Goal: Task Accomplishment & Management: Use online tool/utility

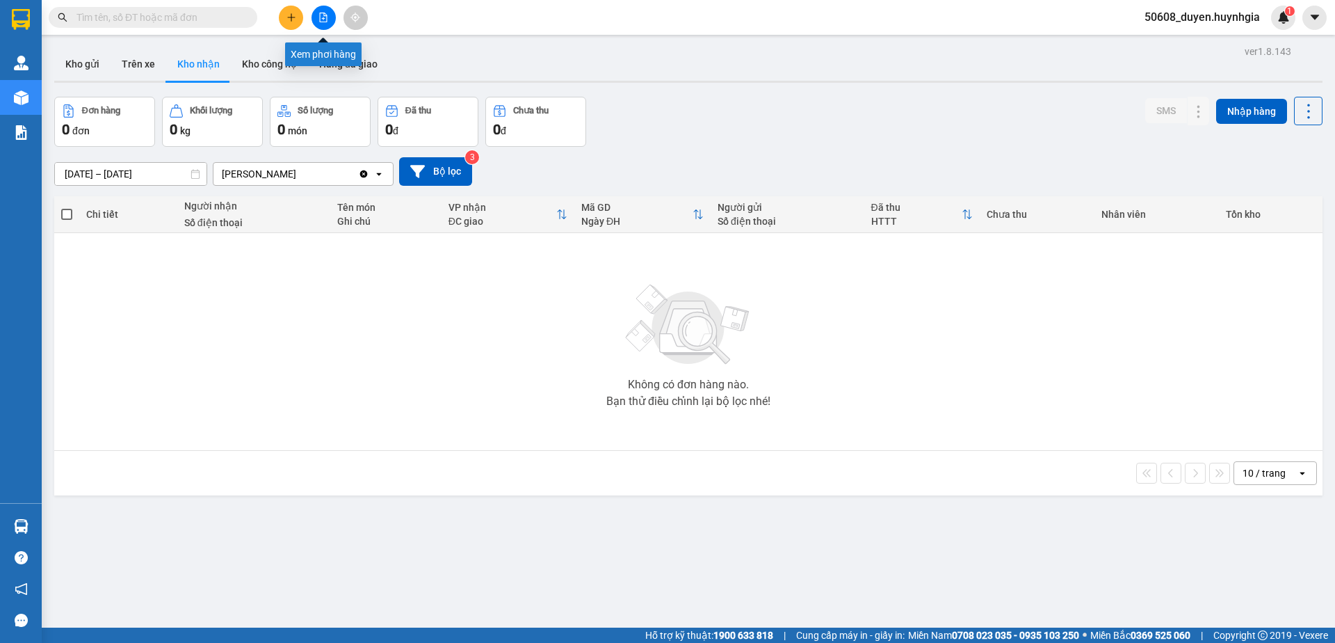
click at [330, 22] on button at bounding box center [324, 18] width 24 height 24
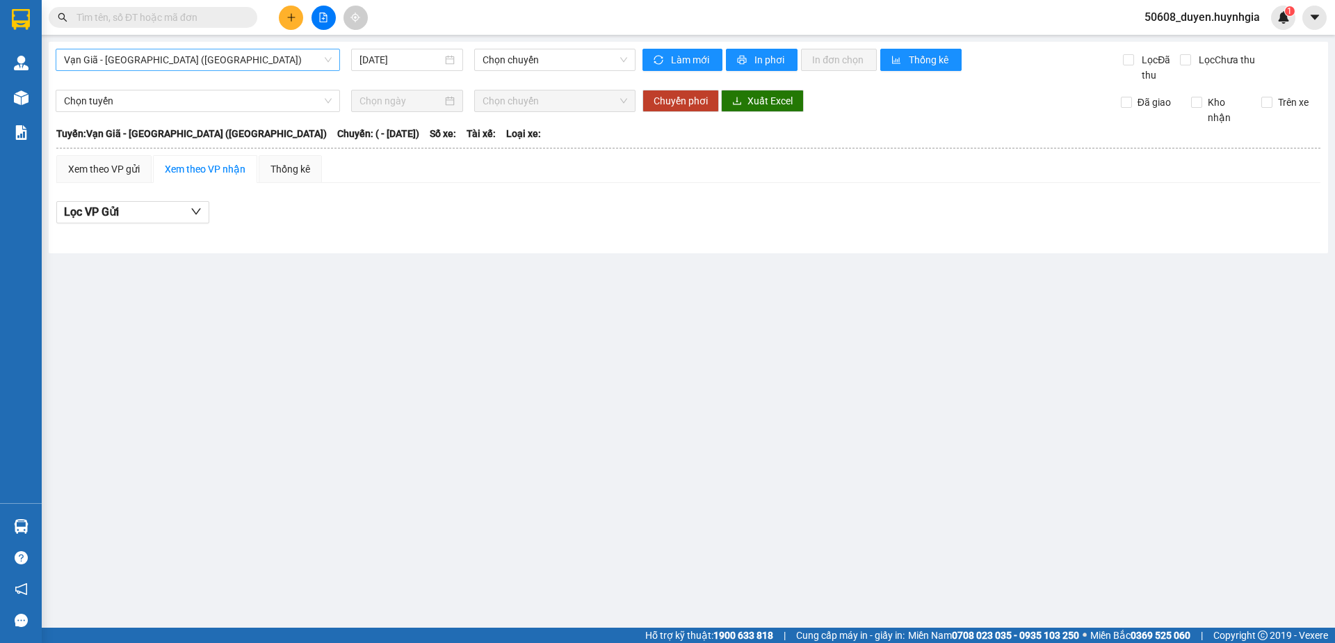
click at [199, 60] on span "Vạn Giã - [GEOGRAPHIC_DATA] ([GEOGRAPHIC_DATA])" at bounding box center [198, 59] width 268 height 21
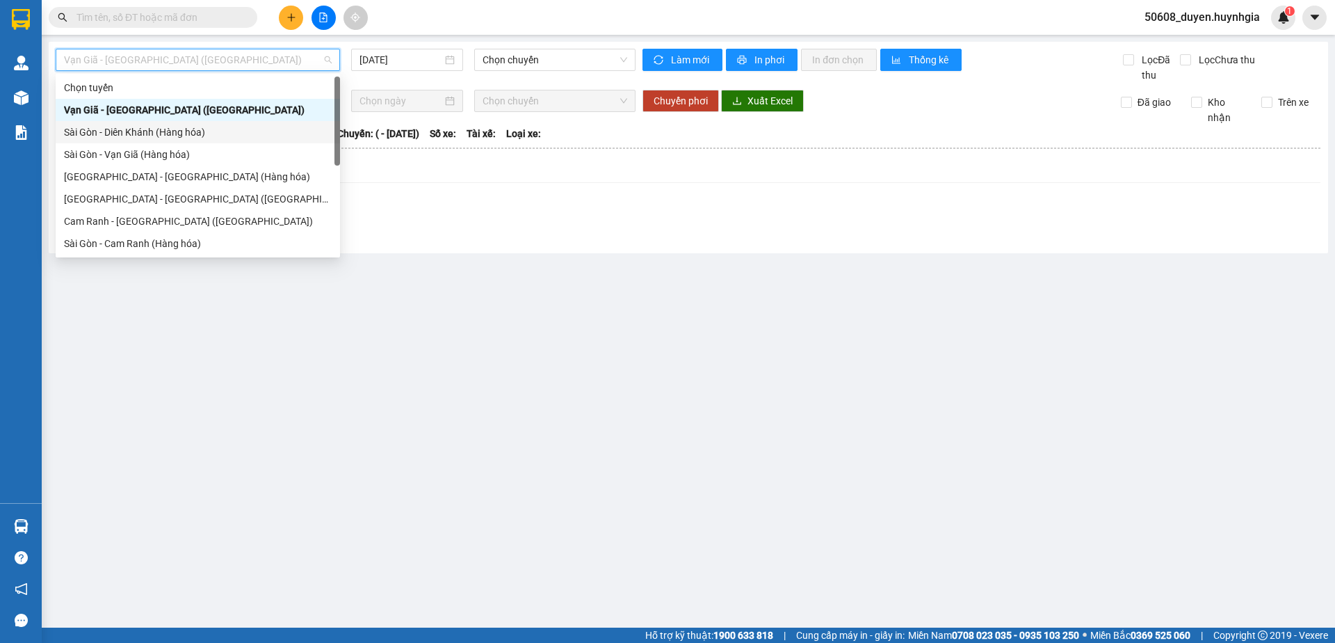
scroll to position [142, 0]
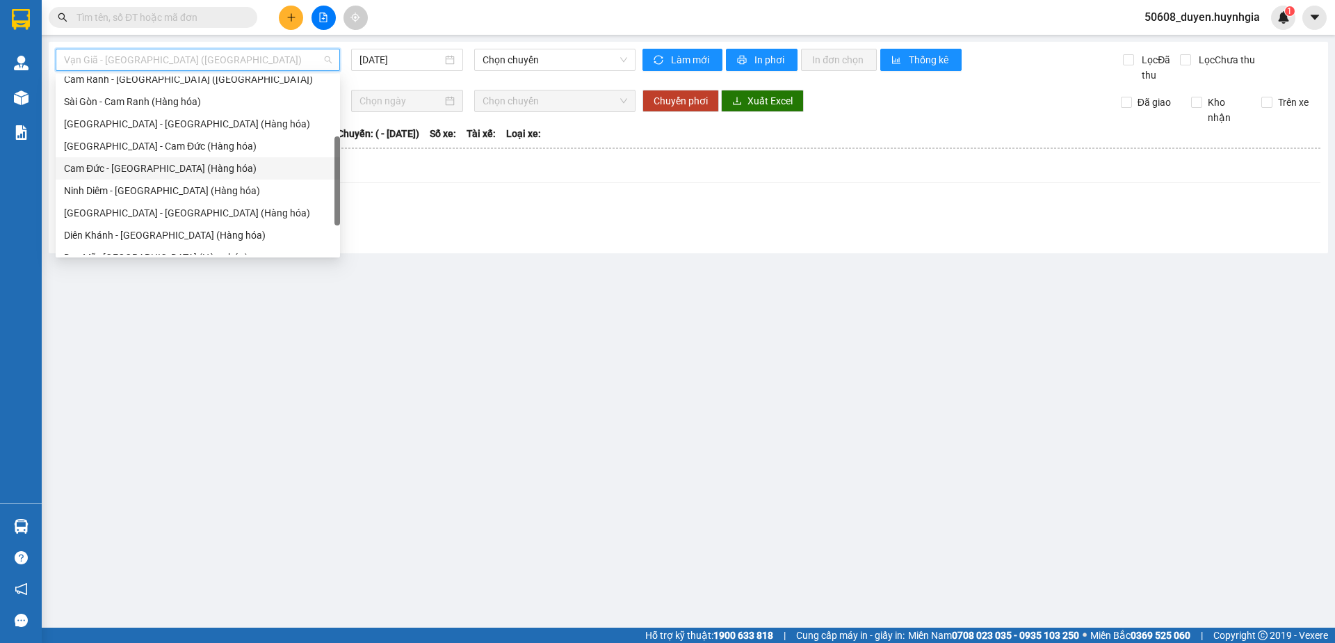
click at [163, 166] on div "Cam Đức - [GEOGRAPHIC_DATA] (Hàng hóa)" at bounding box center [198, 168] width 268 height 15
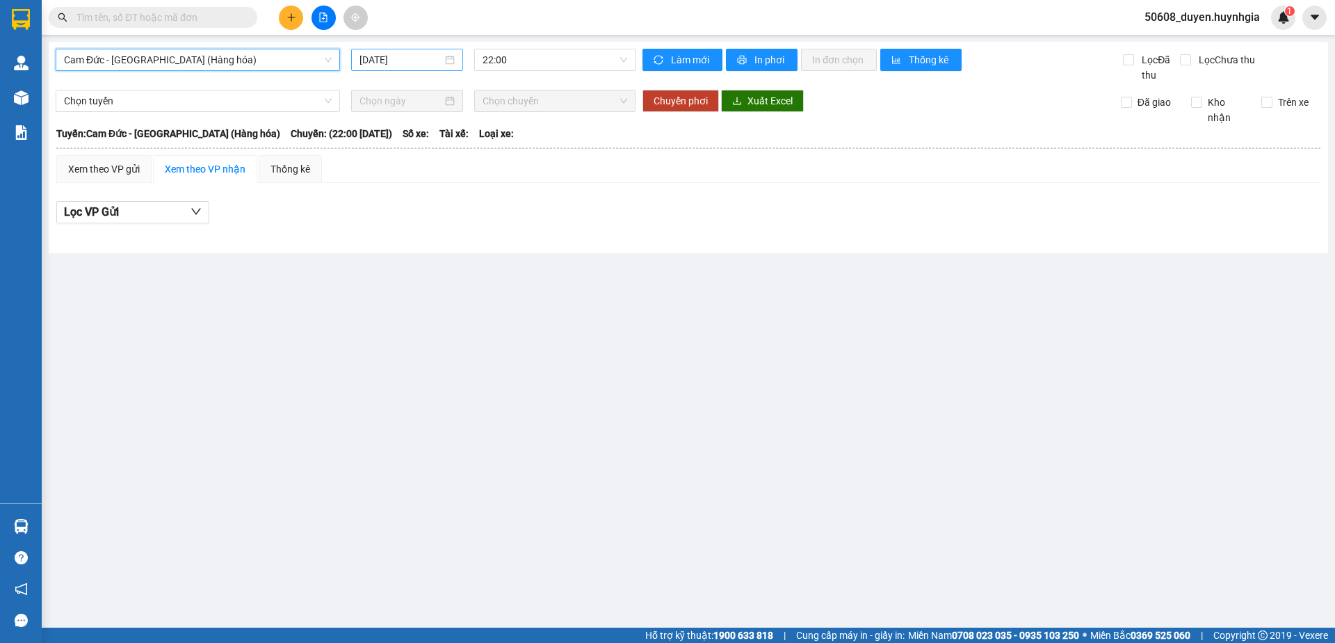
click at [411, 64] on input "[DATE]" at bounding box center [401, 59] width 83 height 15
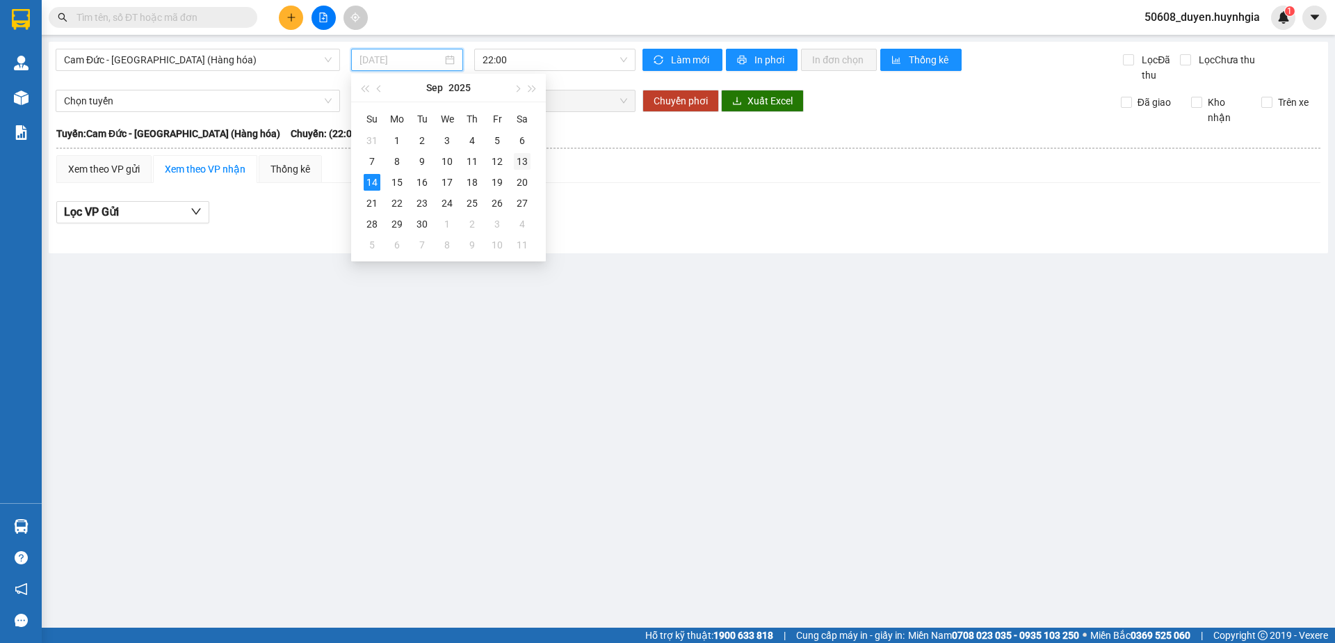
click at [525, 159] on div "13" at bounding box center [522, 161] width 17 height 17
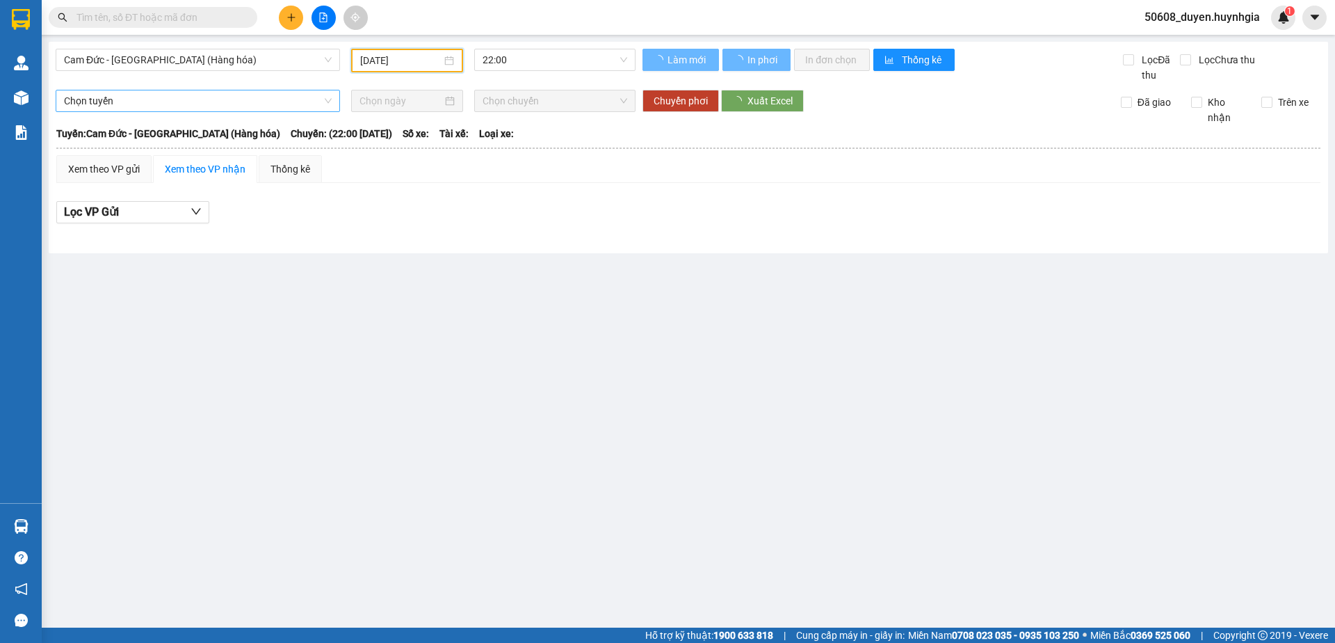
type input "[DATE]"
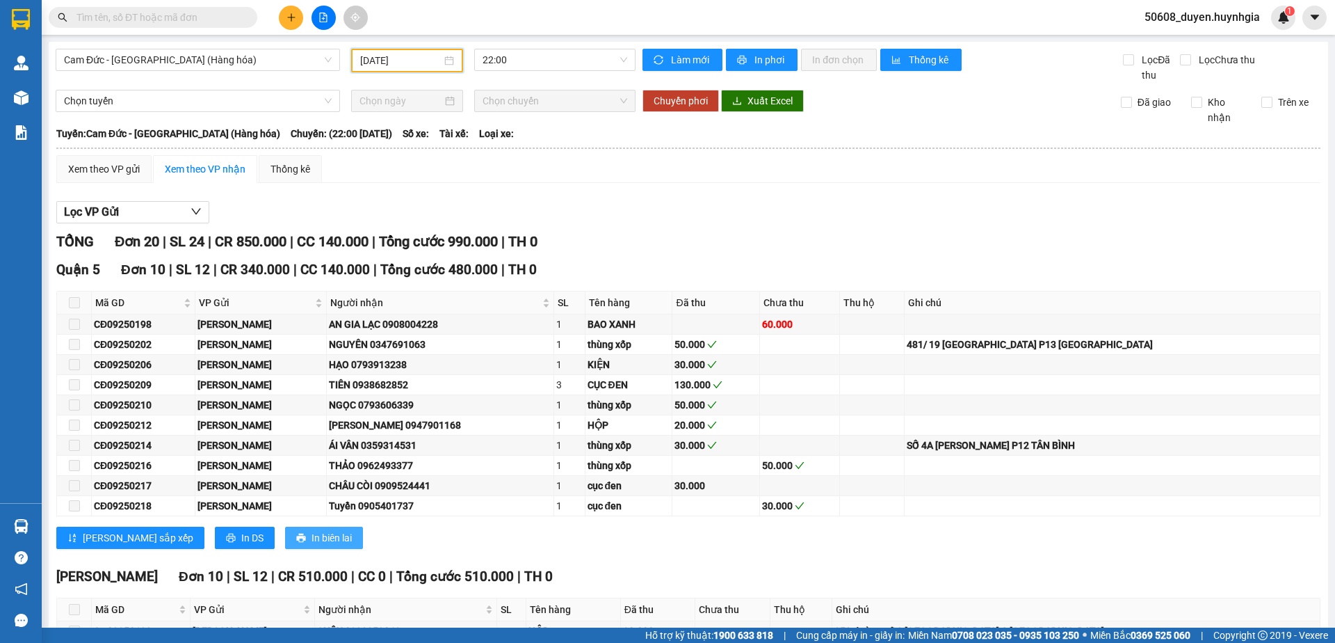
click at [285, 543] on button "In biên lai" at bounding box center [324, 537] width 78 height 22
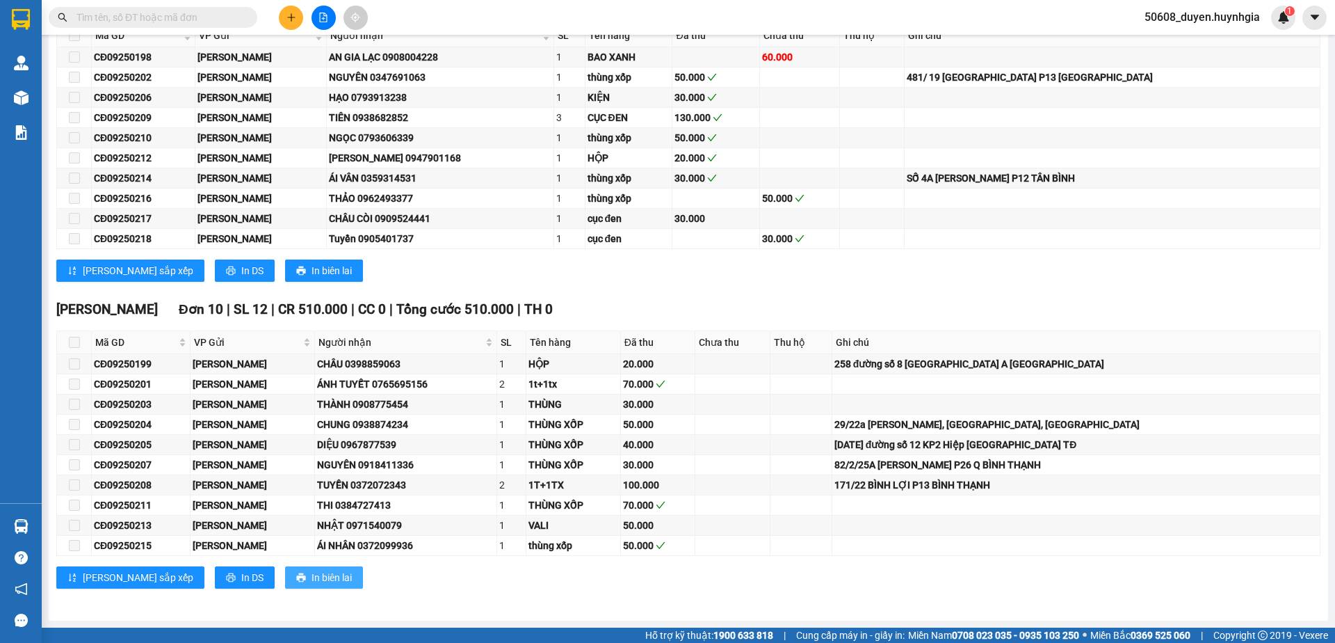
click at [300, 572] on button "In biên lai" at bounding box center [324, 577] width 78 height 22
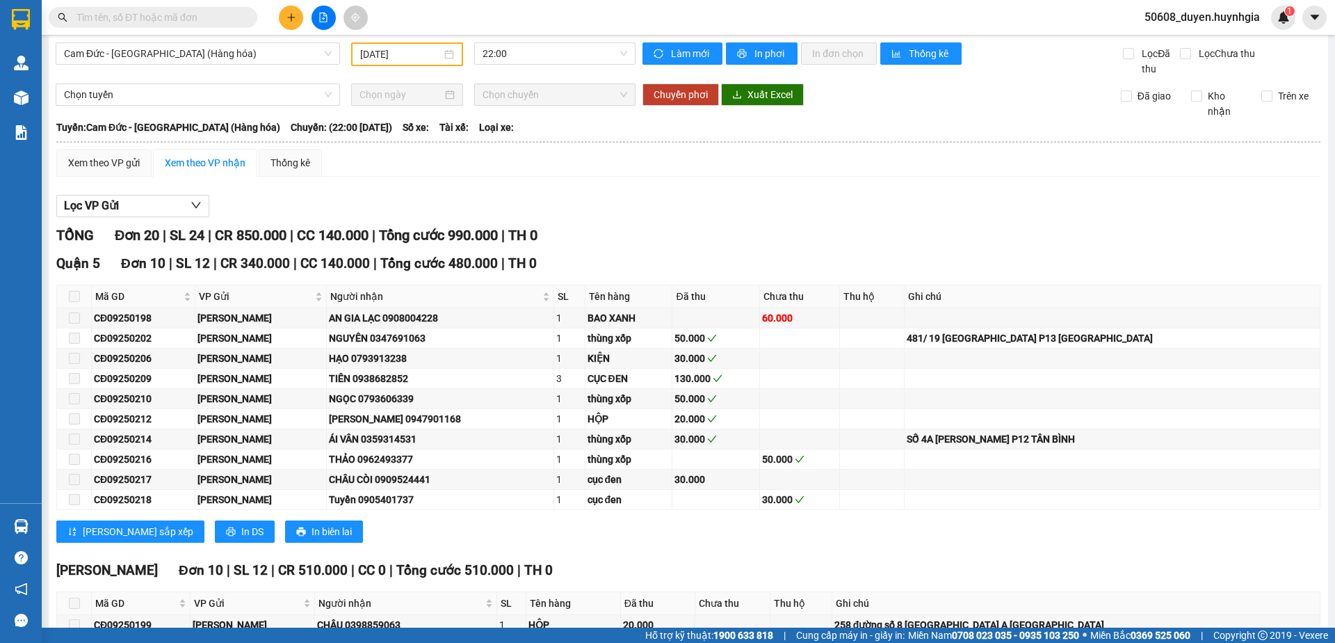
scroll to position [0, 0]
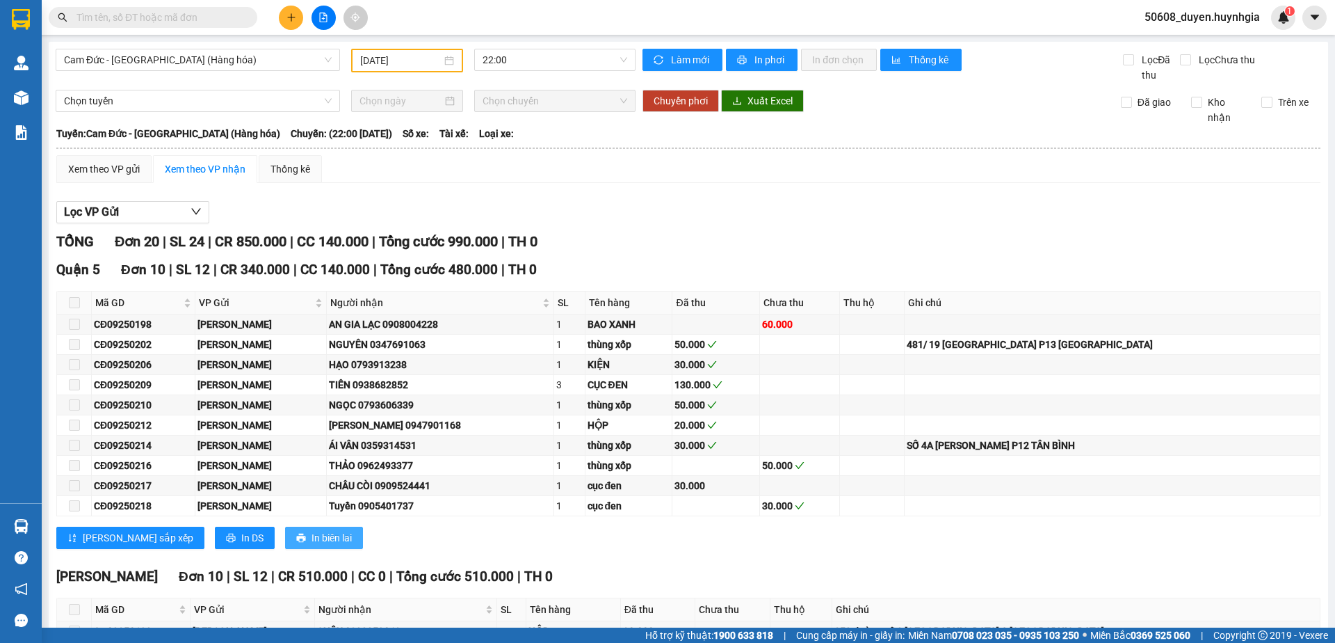
click at [312, 545] on span "In biên lai" at bounding box center [332, 537] width 40 height 15
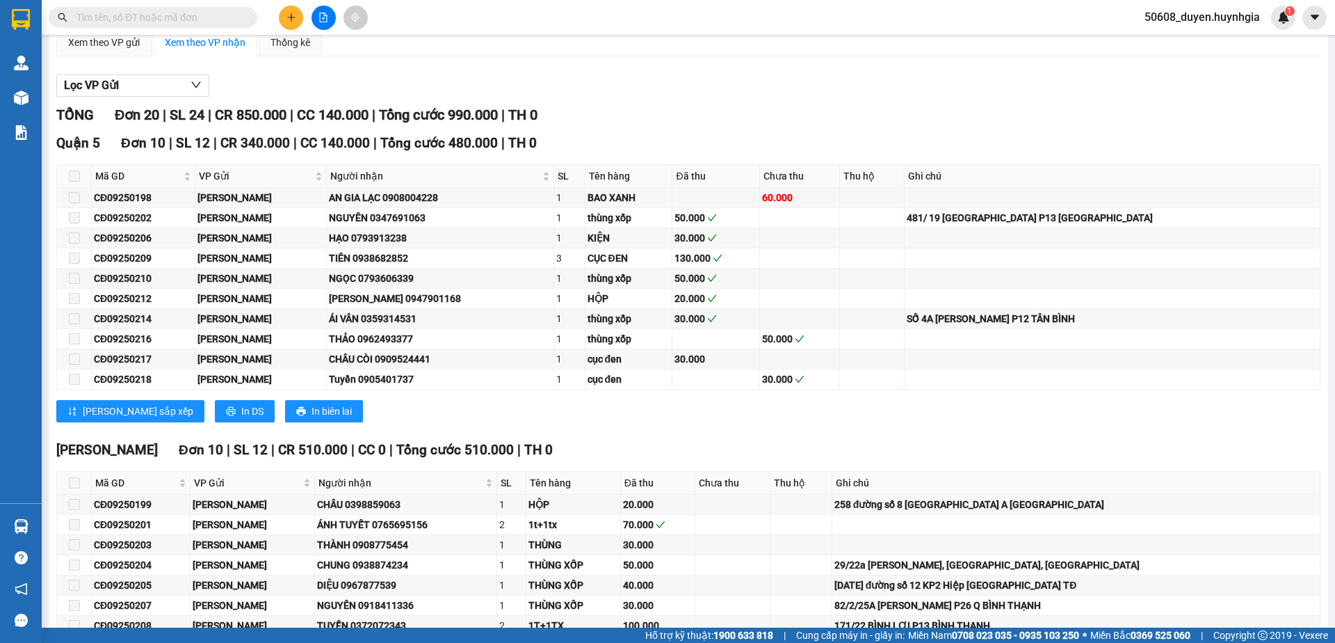
scroll to position [267, 0]
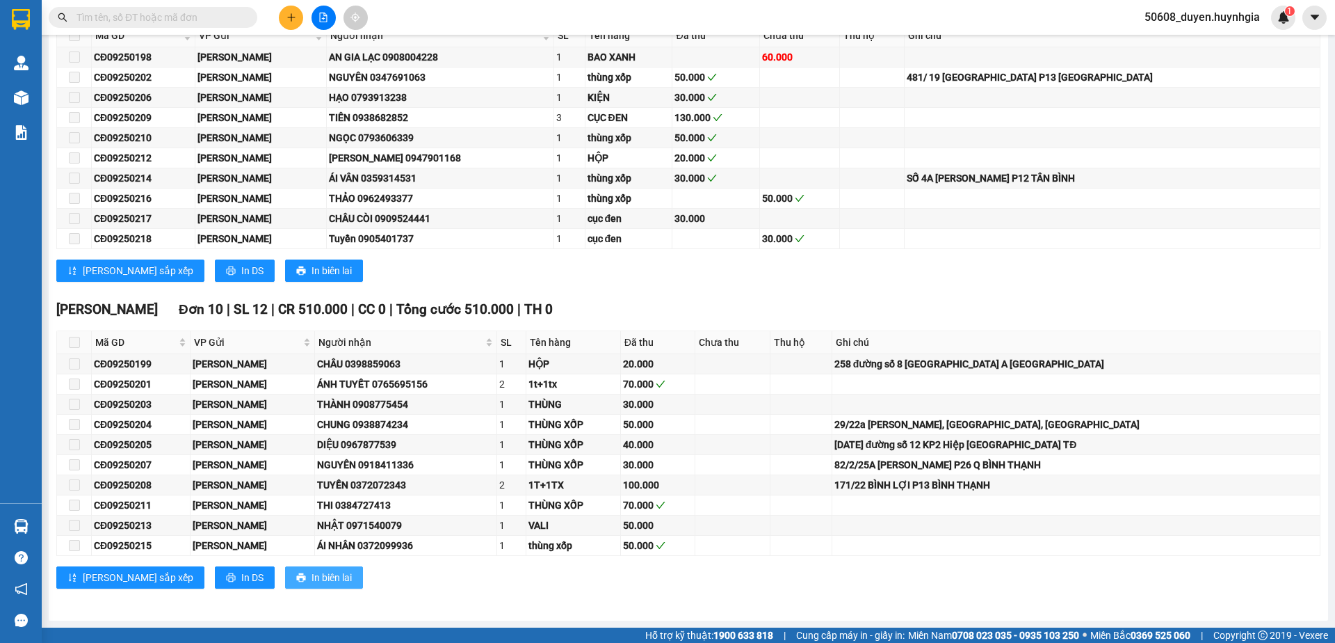
click at [312, 577] on span "In biên lai" at bounding box center [332, 577] width 40 height 15
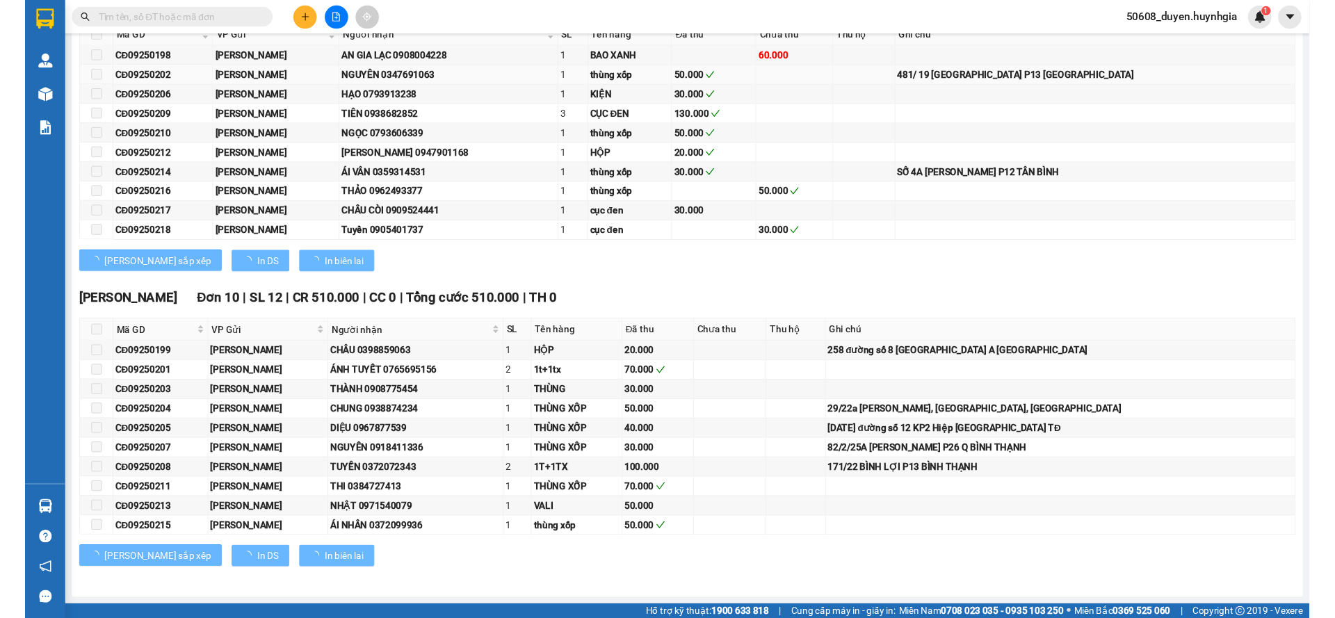
scroll to position [0, 0]
